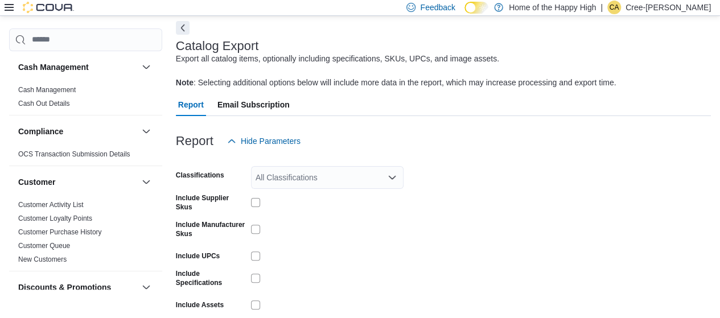
scroll to position [122, 0]
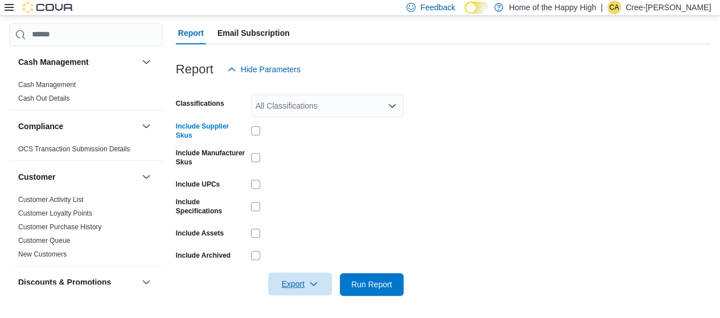
drag, startPoint x: 303, startPoint y: 279, endPoint x: 311, endPoint y: 275, distance: 8.9
click at [303, 279] on span "Export" at bounding box center [300, 283] width 50 height 23
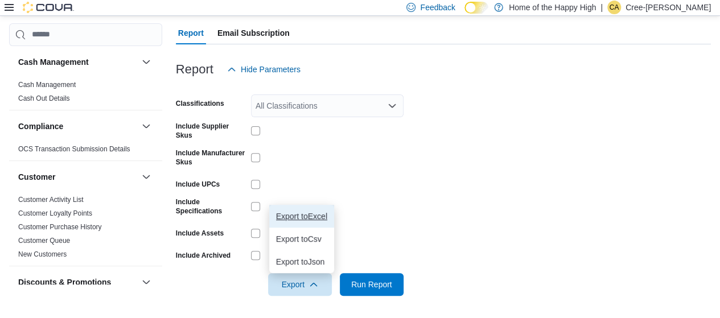
click at [324, 217] on span "Export to Excel" at bounding box center [301, 216] width 51 height 9
